Goal: Communication & Community: Share content

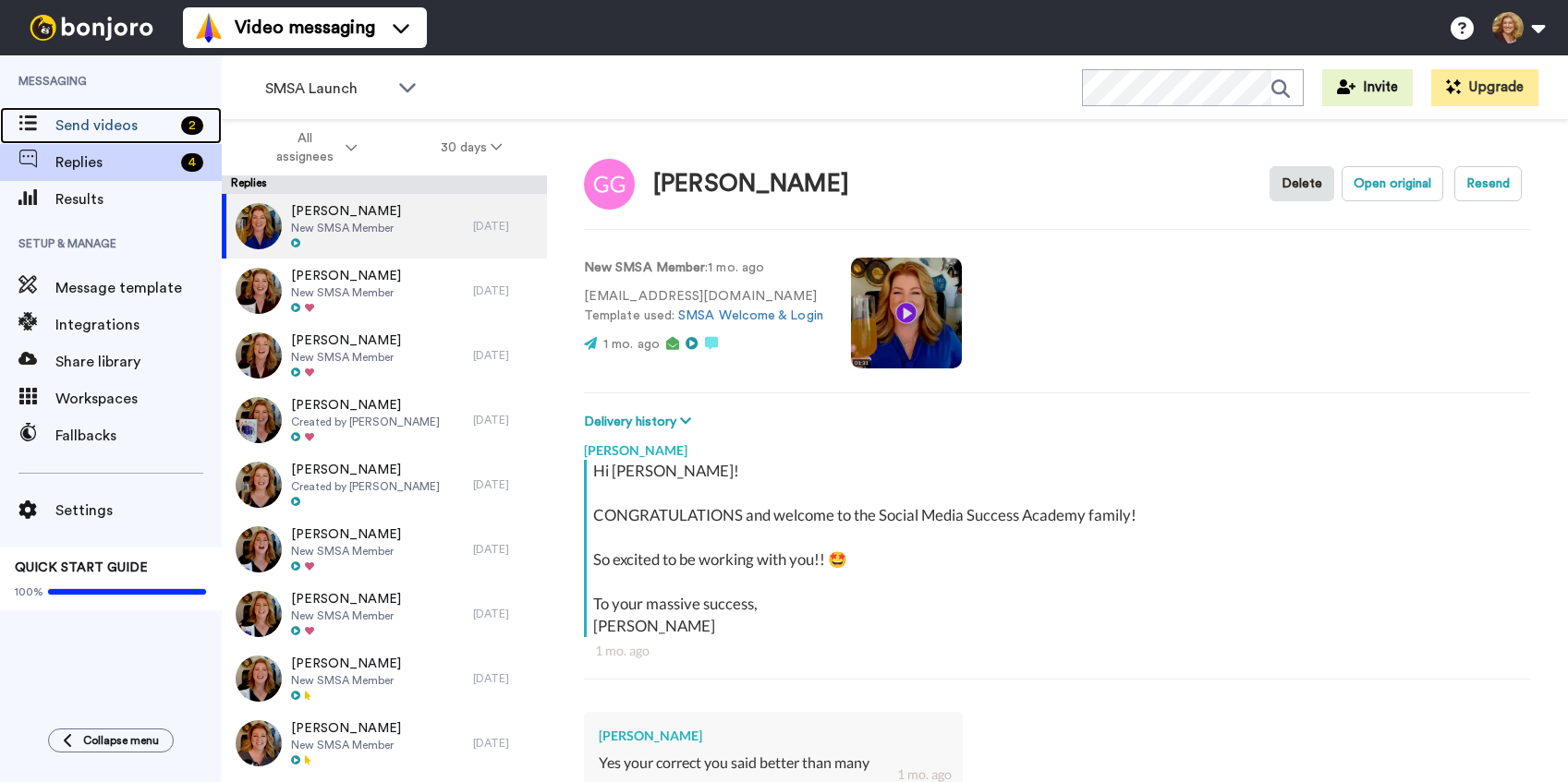
click at [98, 127] on span "Send videos" at bounding box center [115, 126] width 119 height 22
type textarea "x"
click at [102, 119] on span "Send videos" at bounding box center [115, 126] width 119 height 22
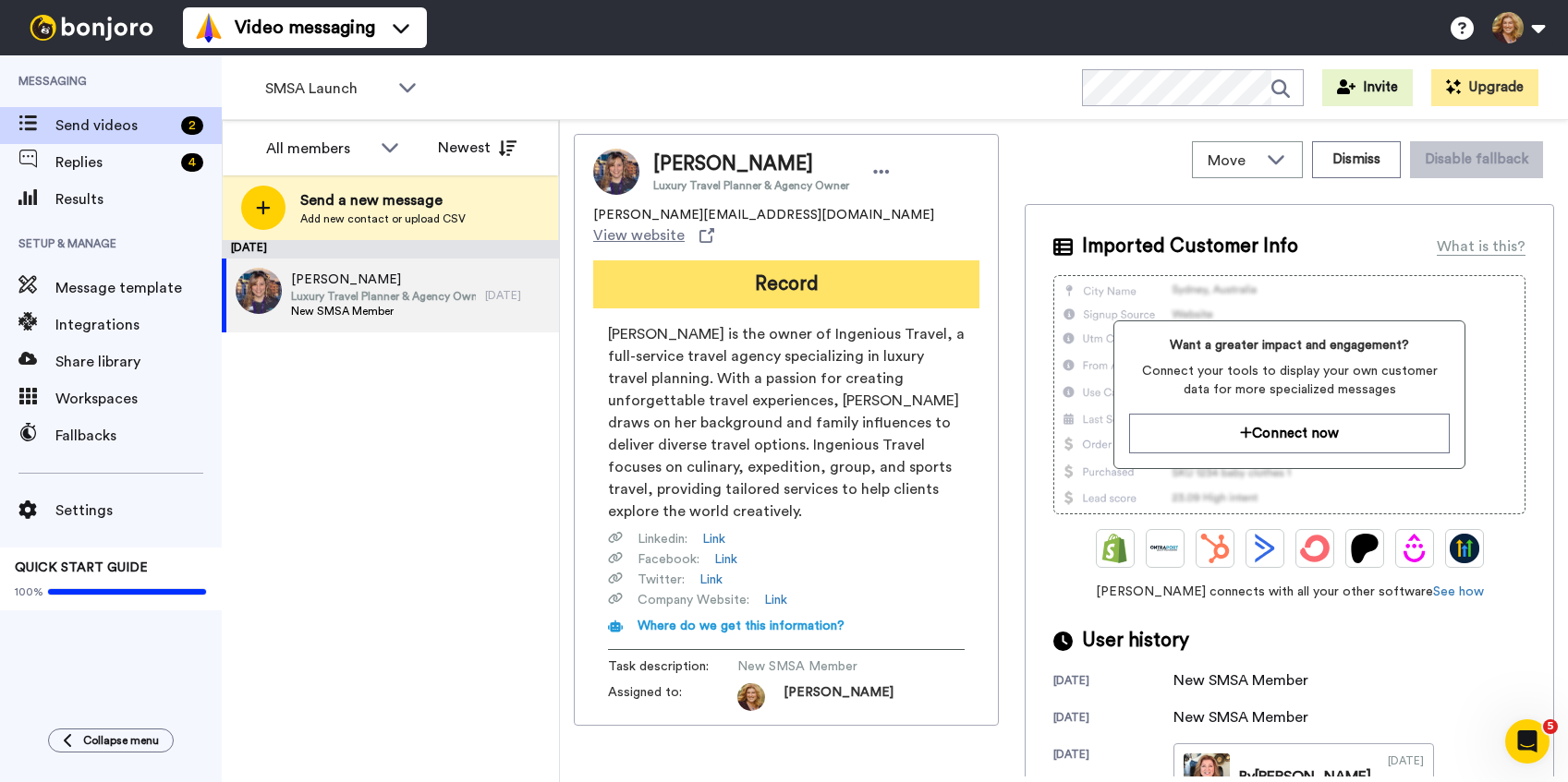
click at [775, 260] on button "Record" at bounding box center [786, 284] width 386 height 48
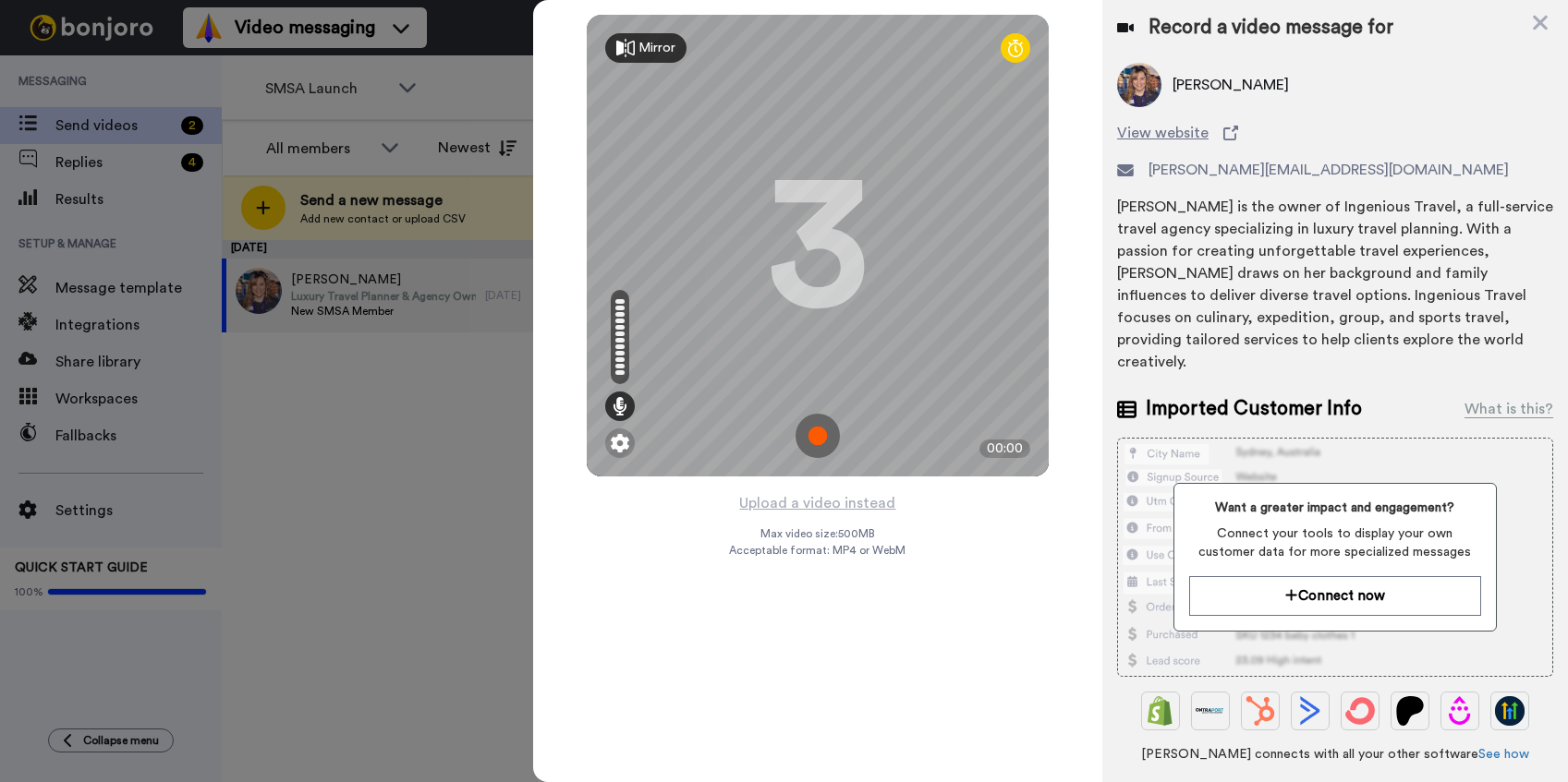
click at [818, 437] on img at bounding box center [817, 436] width 44 height 44
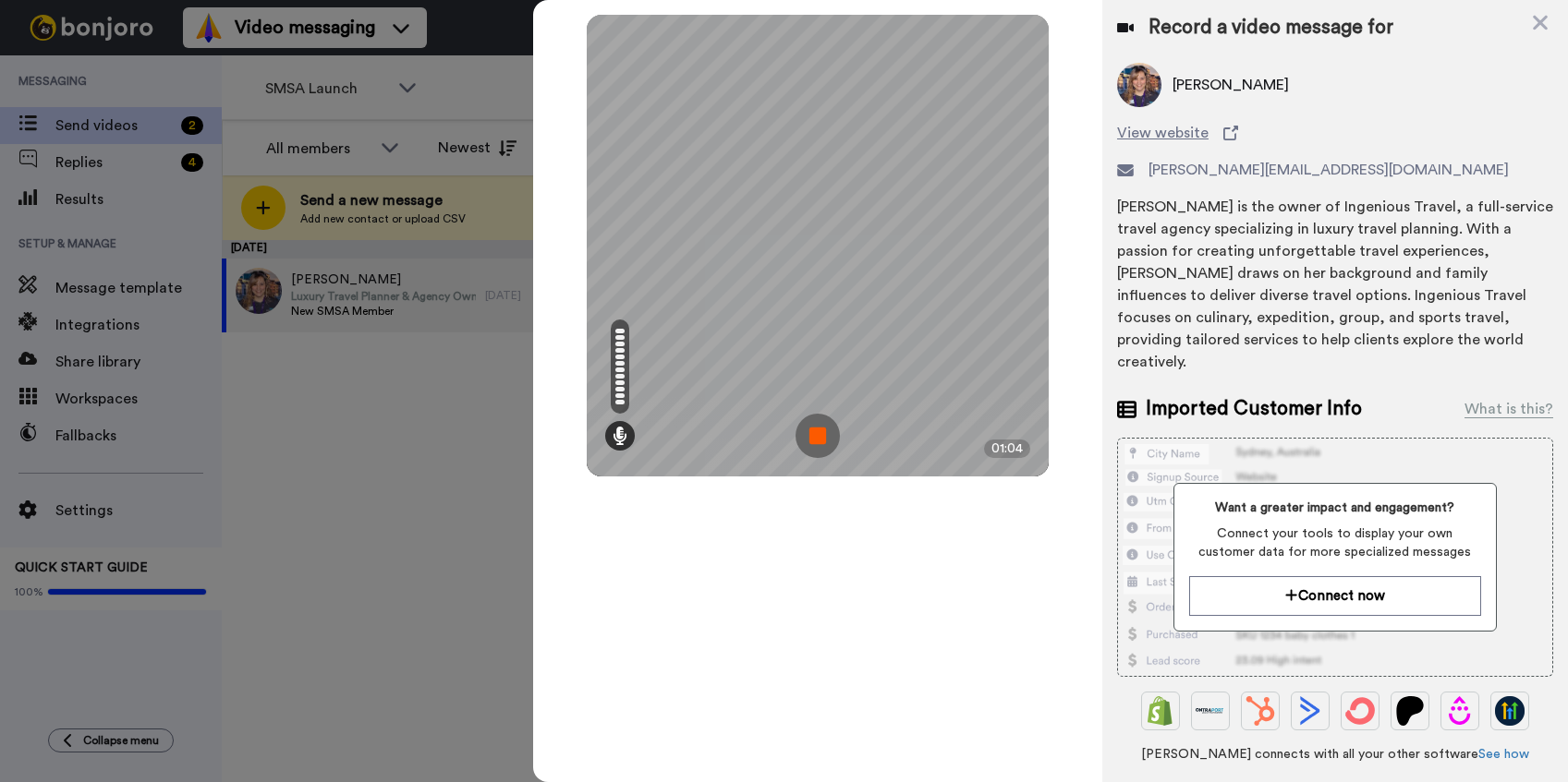
click at [818, 437] on img at bounding box center [817, 436] width 44 height 44
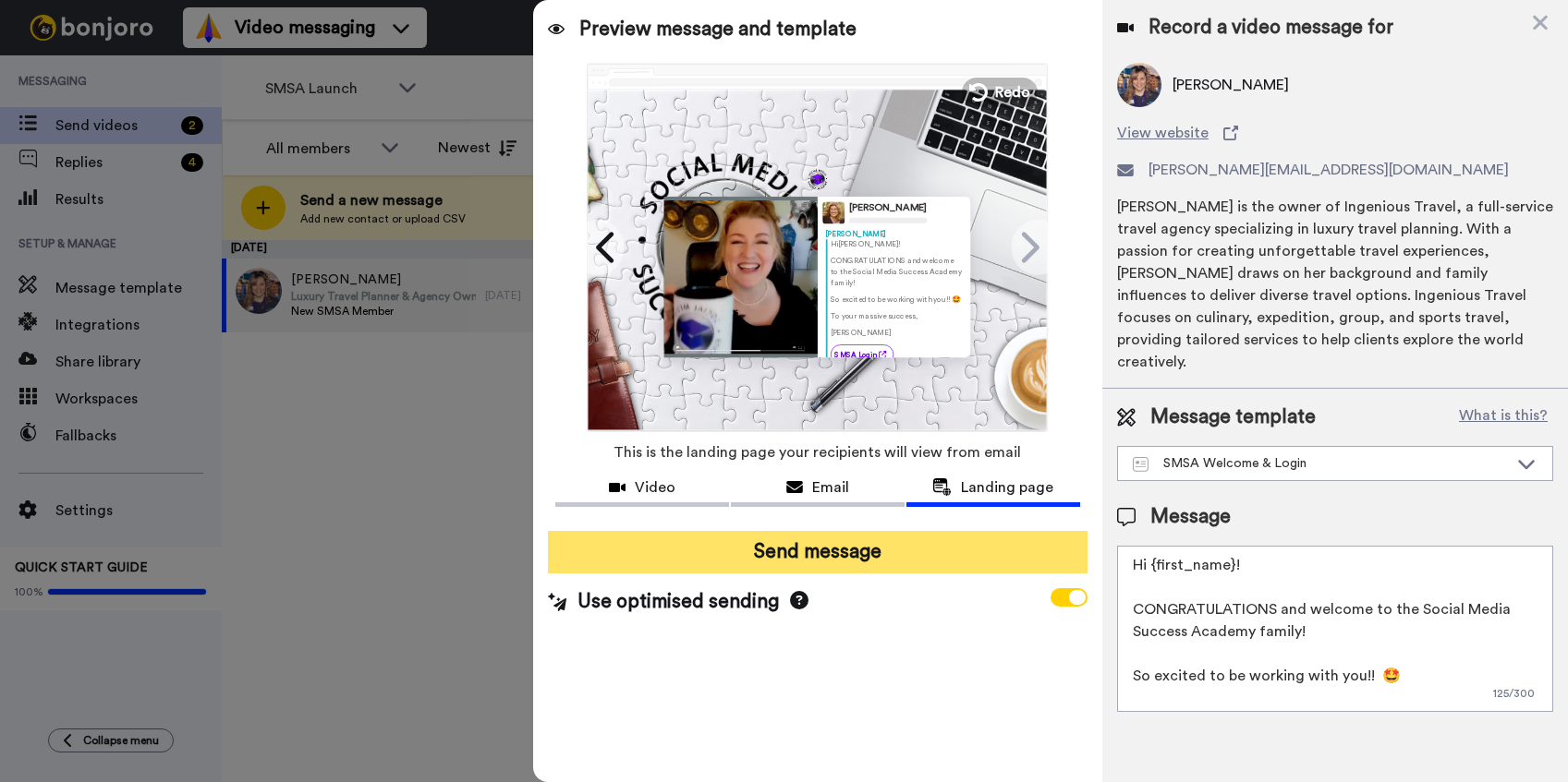
click at [820, 553] on button "Send message" at bounding box center [817, 552] width 540 height 43
